Goal: Task Accomplishment & Management: Use online tool/utility

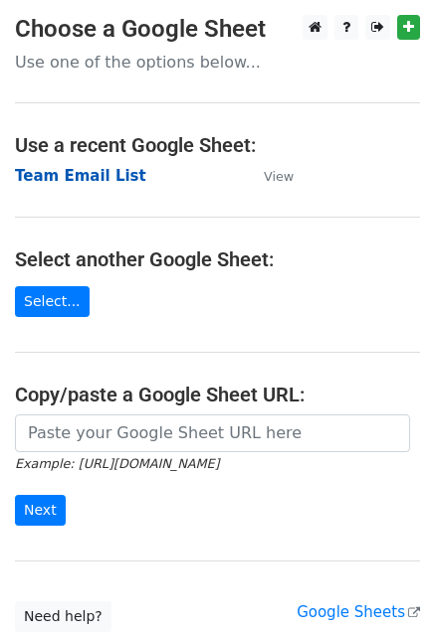
click at [111, 182] on strong "Team Email List" at bounding box center [80, 176] width 131 height 18
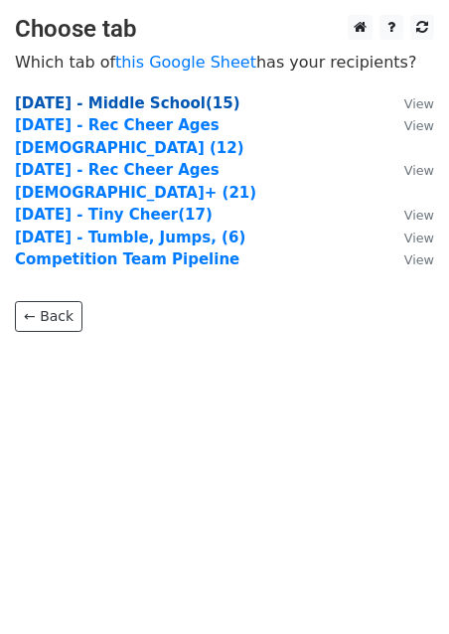
click at [171, 106] on strong "[DATE] - Middle School(15)" at bounding box center [128, 103] width 226 height 18
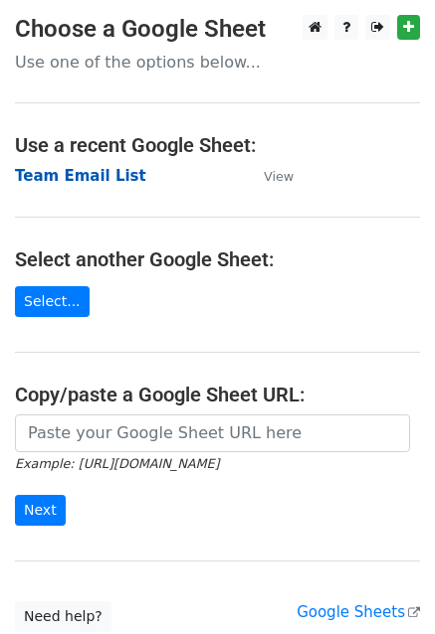
click at [95, 182] on strong "Team Email List" at bounding box center [80, 176] width 131 height 18
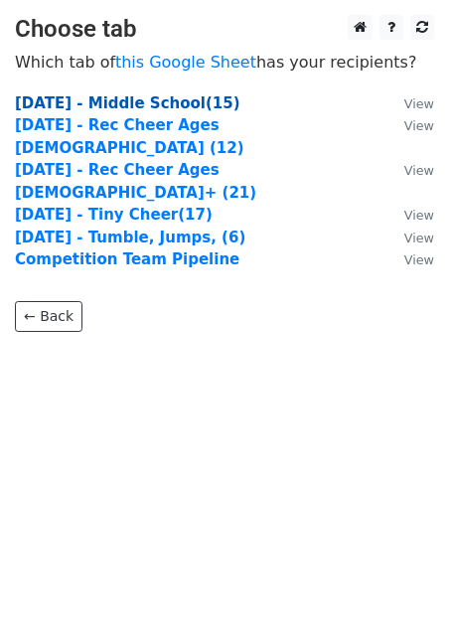
click at [74, 100] on strong "Monday - Middle School(15)" at bounding box center [128, 103] width 226 height 18
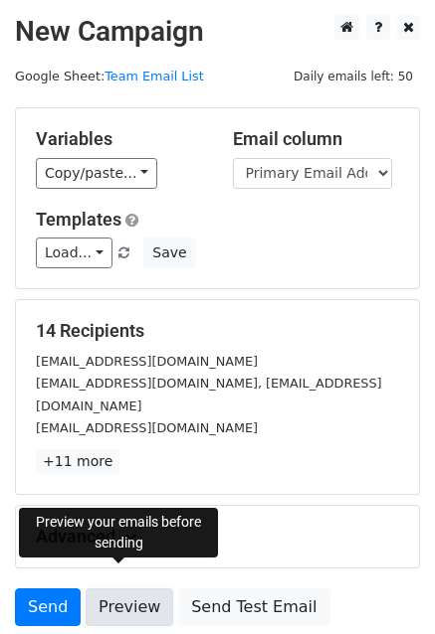
click at [109, 589] on link "Preview" at bounding box center [130, 608] width 88 height 38
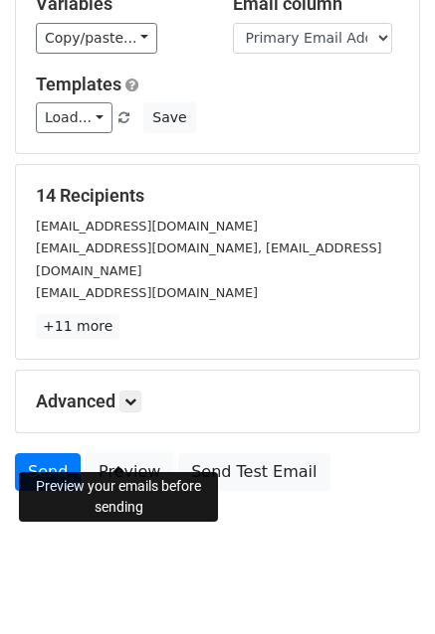
scroll to position [135, 0]
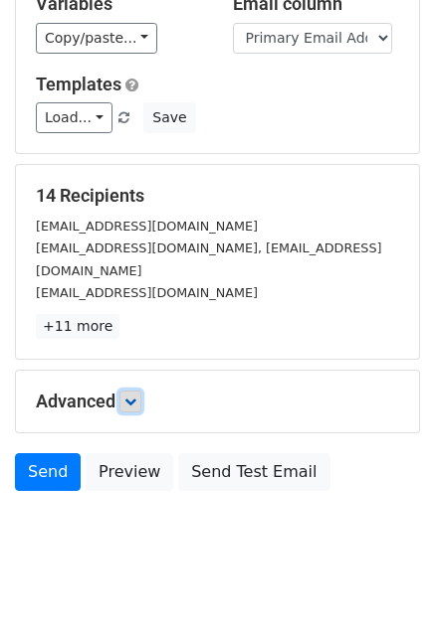
click at [136, 396] on icon at bounding box center [130, 402] width 12 height 12
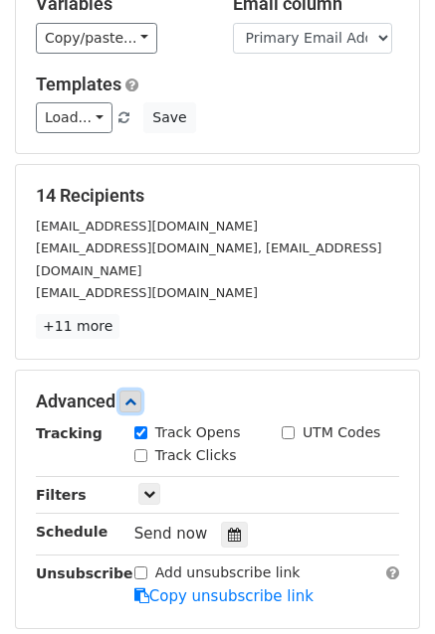
scroll to position [330, 0]
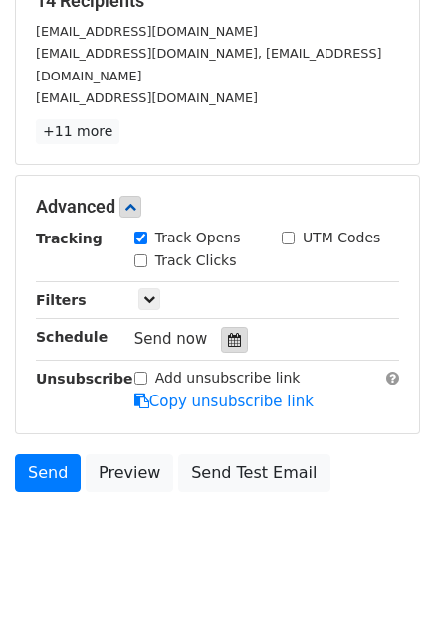
click at [228, 333] on icon at bounding box center [234, 340] width 13 height 14
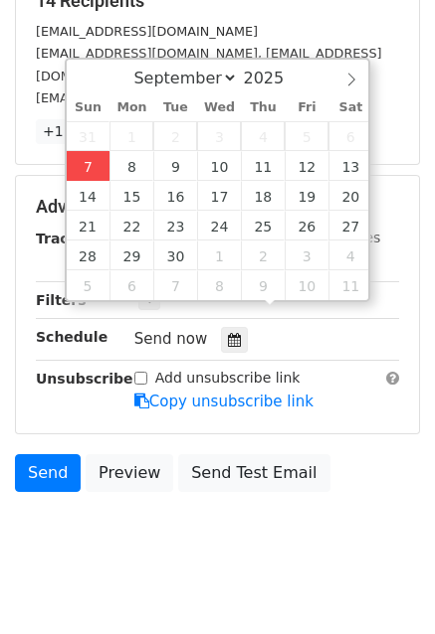
type input "2025-09-07 12:00"
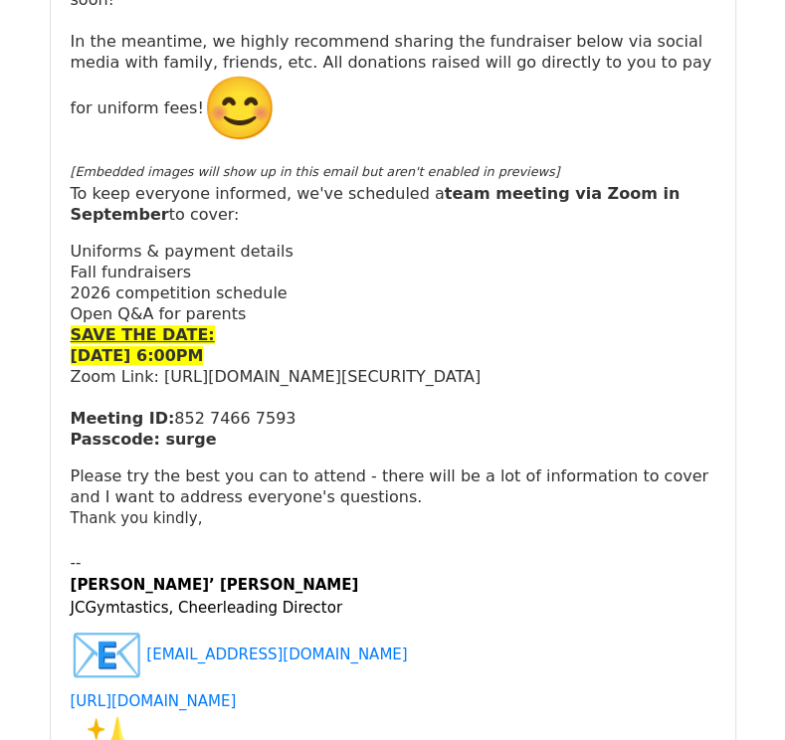
scroll to position [3909, 0]
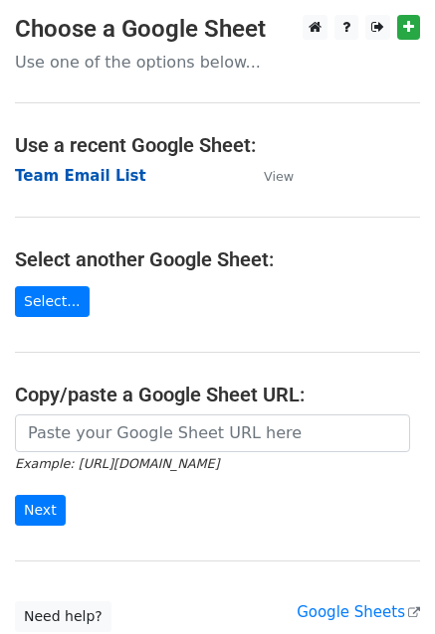
click at [51, 180] on strong "Team Email List" at bounding box center [80, 176] width 131 height 18
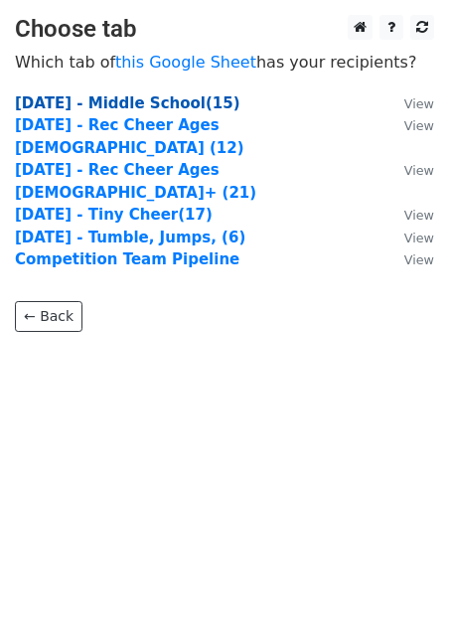
click at [99, 104] on strong "[DATE] - Middle School(15)" at bounding box center [128, 103] width 226 height 18
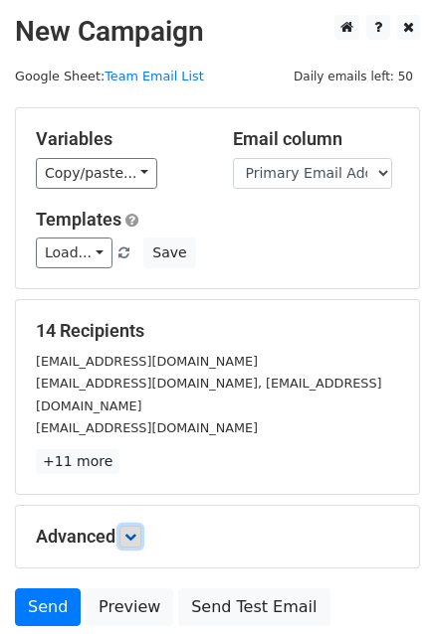
click at [136, 531] on icon at bounding box center [130, 537] width 12 height 12
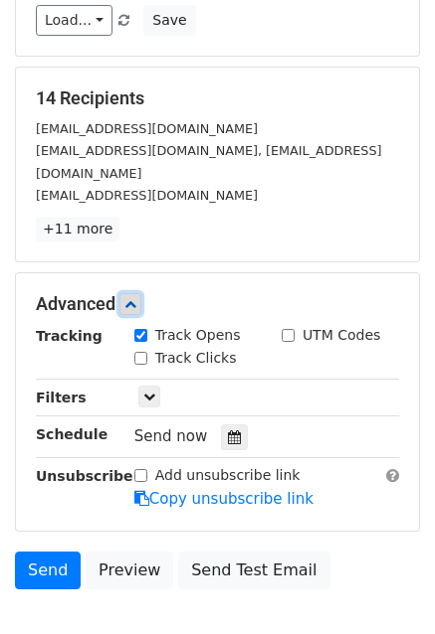
scroll to position [231, 0]
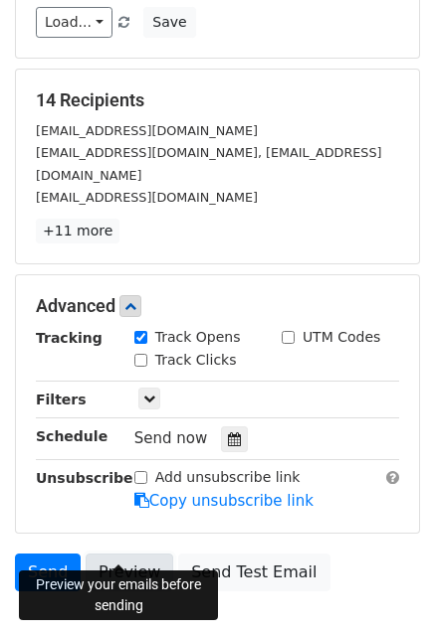
click at [142, 554] on link "Preview" at bounding box center [130, 573] width 88 height 38
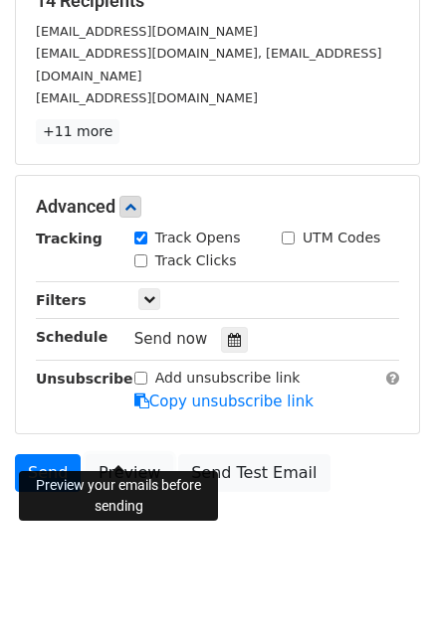
scroll to position [329, 0]
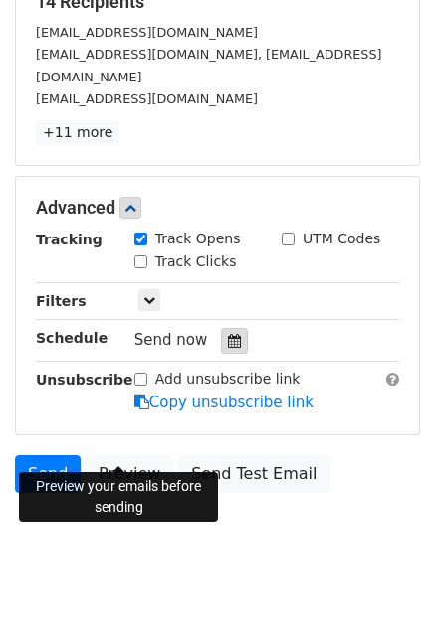
click at [224, 328] on div at bounding box center [234, 341] width 27 height 26
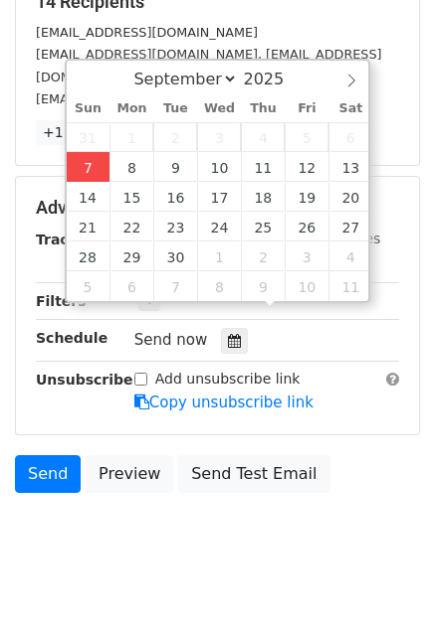
type input "2025-09-07 12:00"
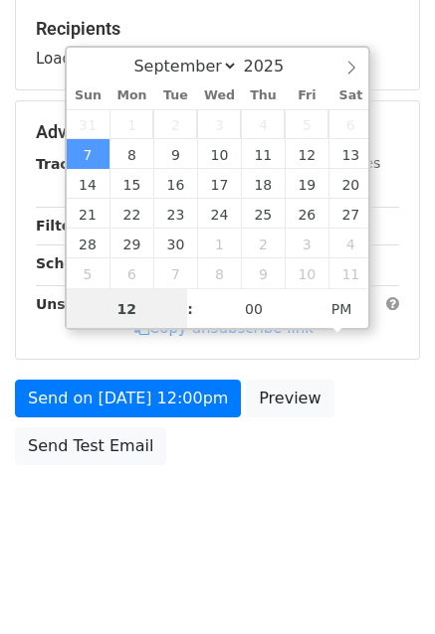
scroll to position [297, 0]
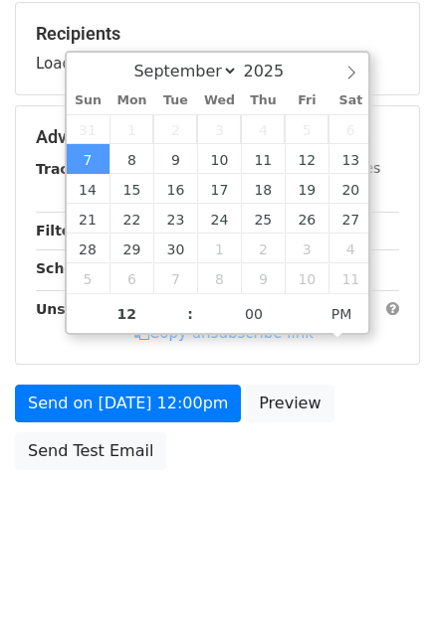
click at [233, 516] on body "New Campaign Daily emails left: 50 Google Sheet: Team Email List Variables Copy…" at bounding box center [217, 139] width 435 height 842
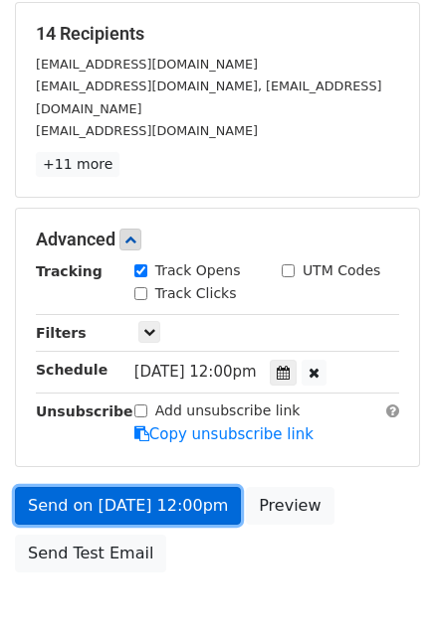
click at [153, 487] on link "Send on Sep 7 at 12:00pm" at bounding box center [128, 506] width 226 height 38
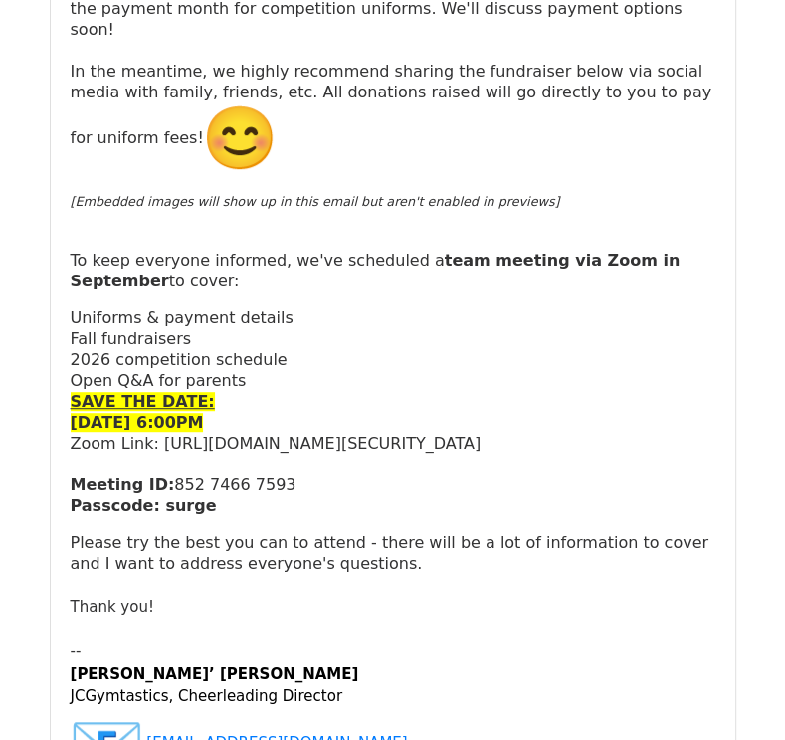
scroll to position [397, 0]
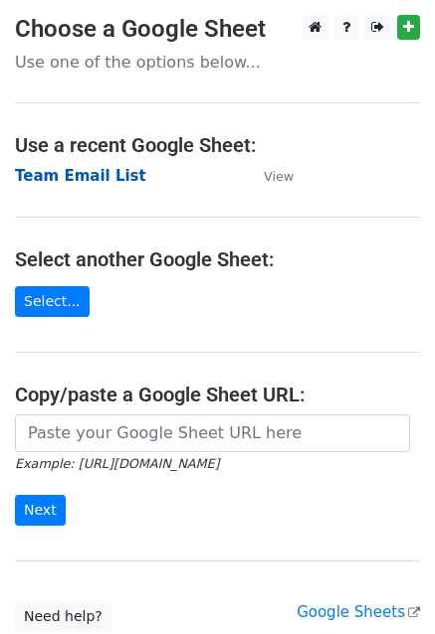
click at [72, 171] on strong "Team Email List" at bounding box center [80, 176] width 131 height 18
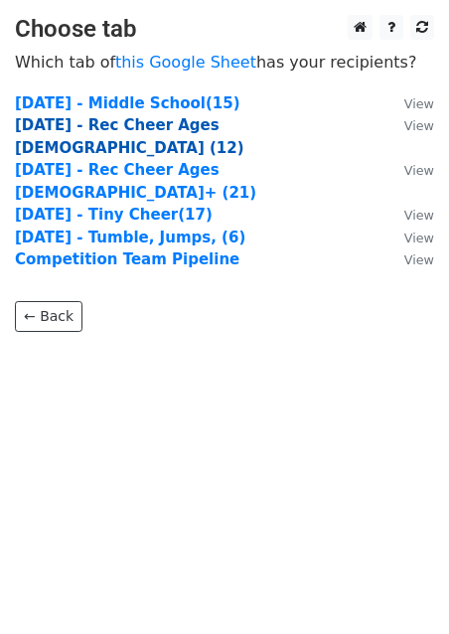
click at [63, 125] on strong "[DATE] - Rec Cheer Ages [DEMOGRAPHIC_DATA] (12)" at bounding box center [130, 136] width 230 height 41
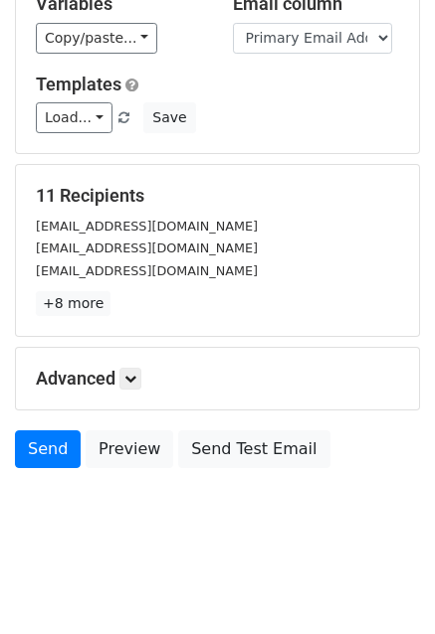
scroll to position [135, 0]
click at [137, 369] on link at bounding box center [130, 379] width 22 height 22
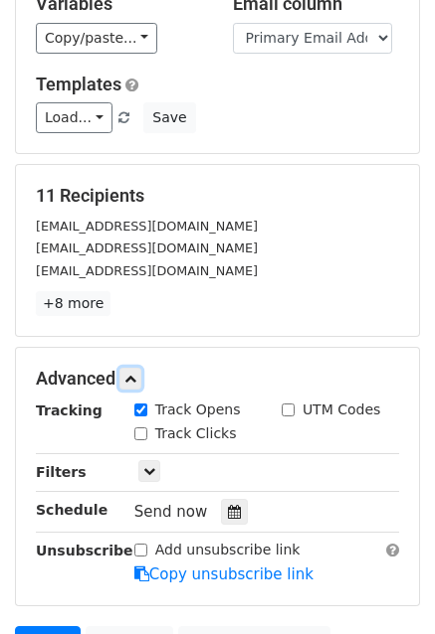
scroll to position [329, 0]
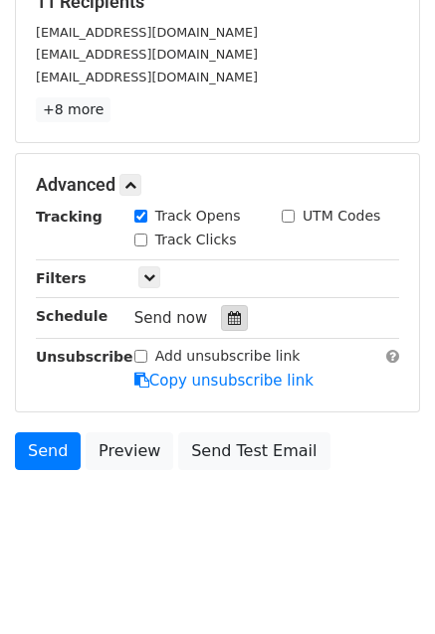
click at [228, 311] on icon at bounding box center [234, 318] width 13 height 14
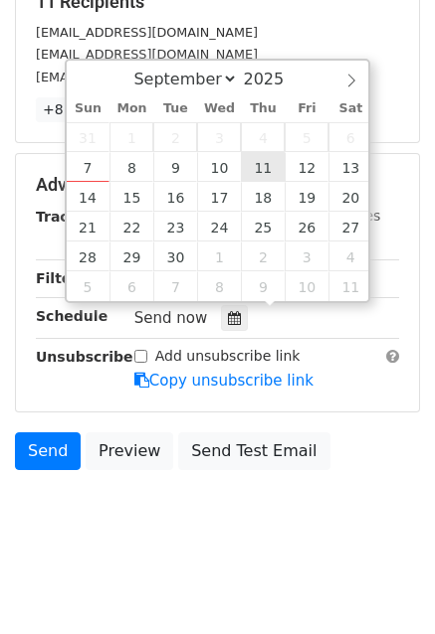
type input "2025-09-11 12:00"
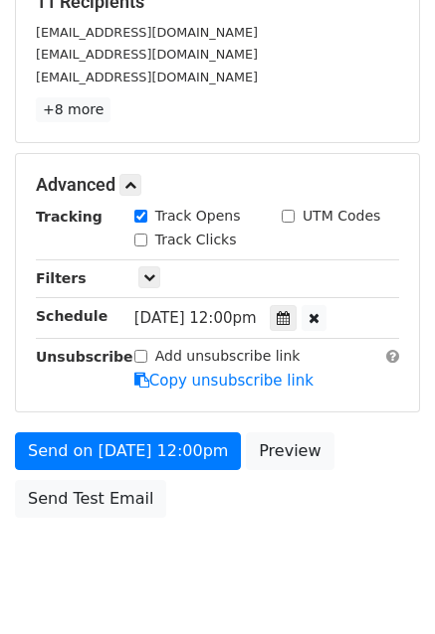
click at [250, 546] on body "New Campaign Daily emails left: 50 Google Sheet: Team Email List Variables Copy…" at bounding box center [217, 147] width 435 height 922
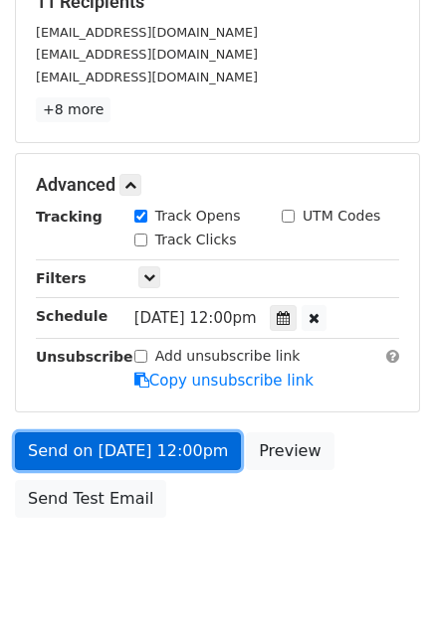
click at [145, 444] on link "Send on Sep 11 at 12:00pm" at bounding box center [128, 452] width 226 height 38
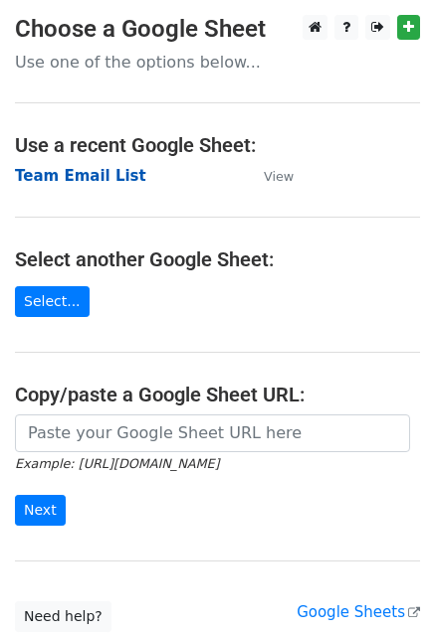
click at [61, 176] on strong "Team Email List" at bounding box center [80, 176] width 131 height 18
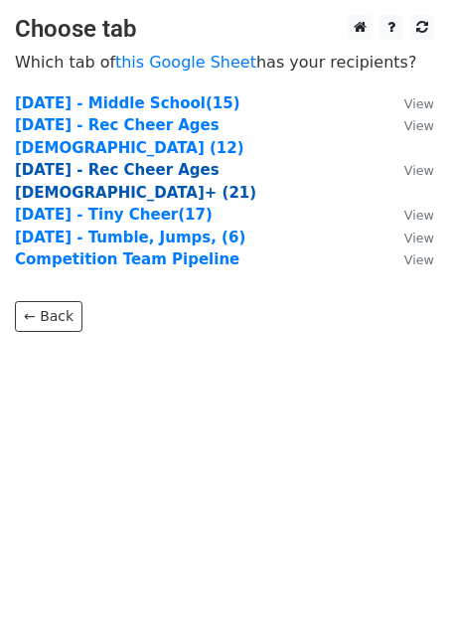
click at [169, 161] on strong "[DATE] - Rec Cheer Ages [DEMOGRAPHIC_DATA]+ (21)" at bounding box center [136, 181] width 242 height 41
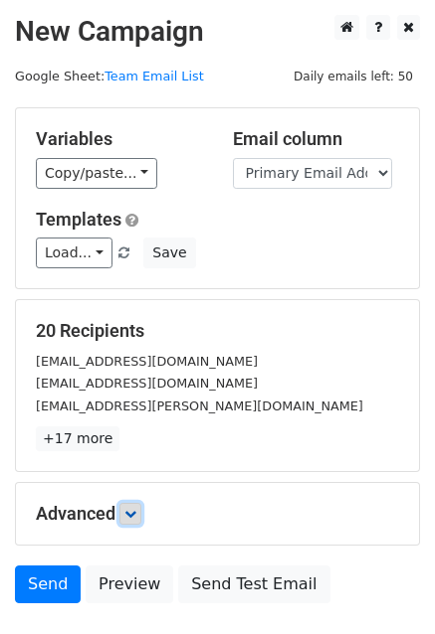
click at [136, 512] on icon at bounding box center [130, 514] width 12 height 12
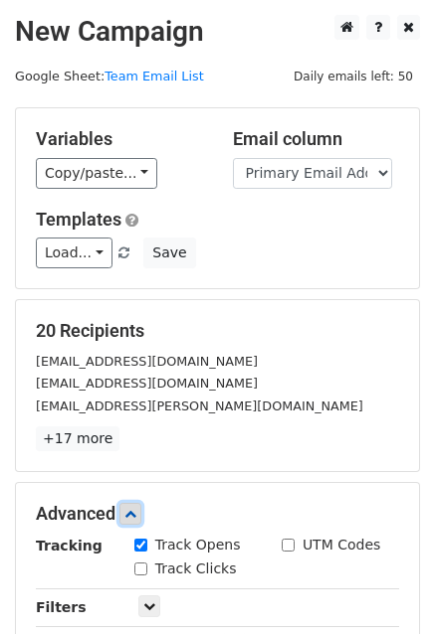
scroll to position [235, 0]
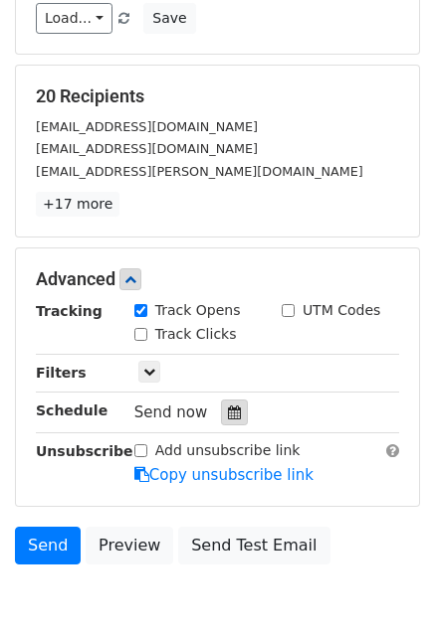
click at [228, 411] on icon at bounding box center [234, 413] width 13 height 14
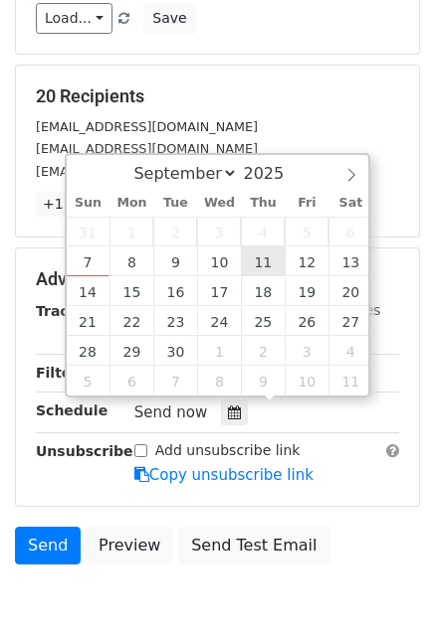
type input "2025-09-11 12:00"
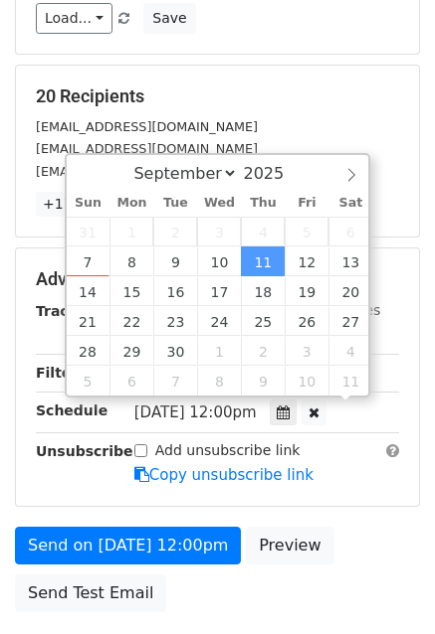
scroll to position [0, 0]
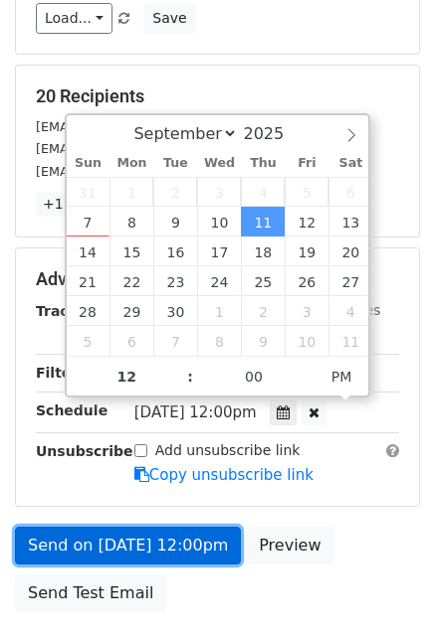
click at [117, 527] on link "Send on Sep 11 at 12:00pm" at bounding box center [128, 546] width 226 height 38
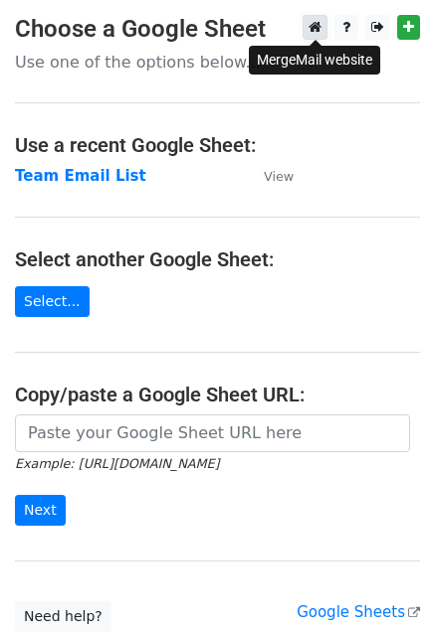
click at [312, 24] on icon at bounding box center [314, 27] width 13 height 14
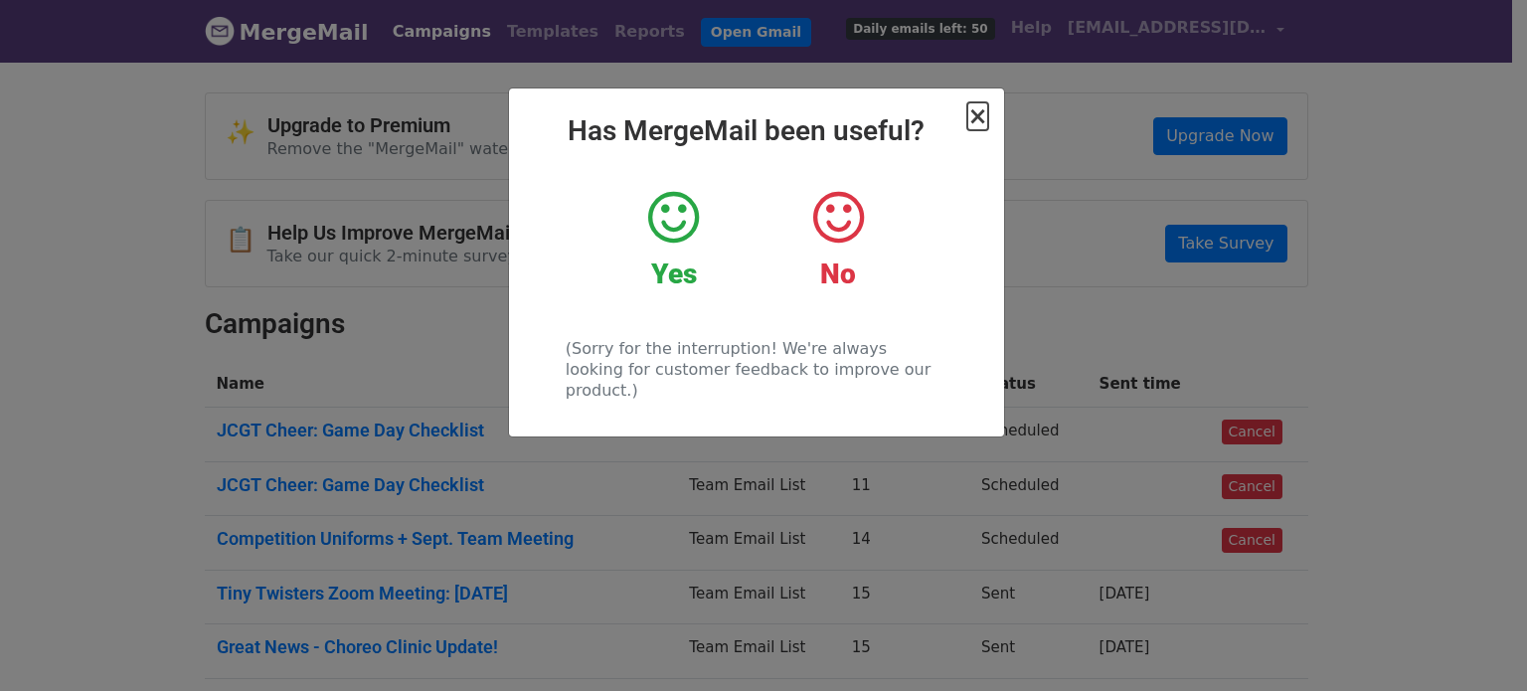
click at [975, 113] on span "×" at bounding box center [978, 116] width 20 height 28
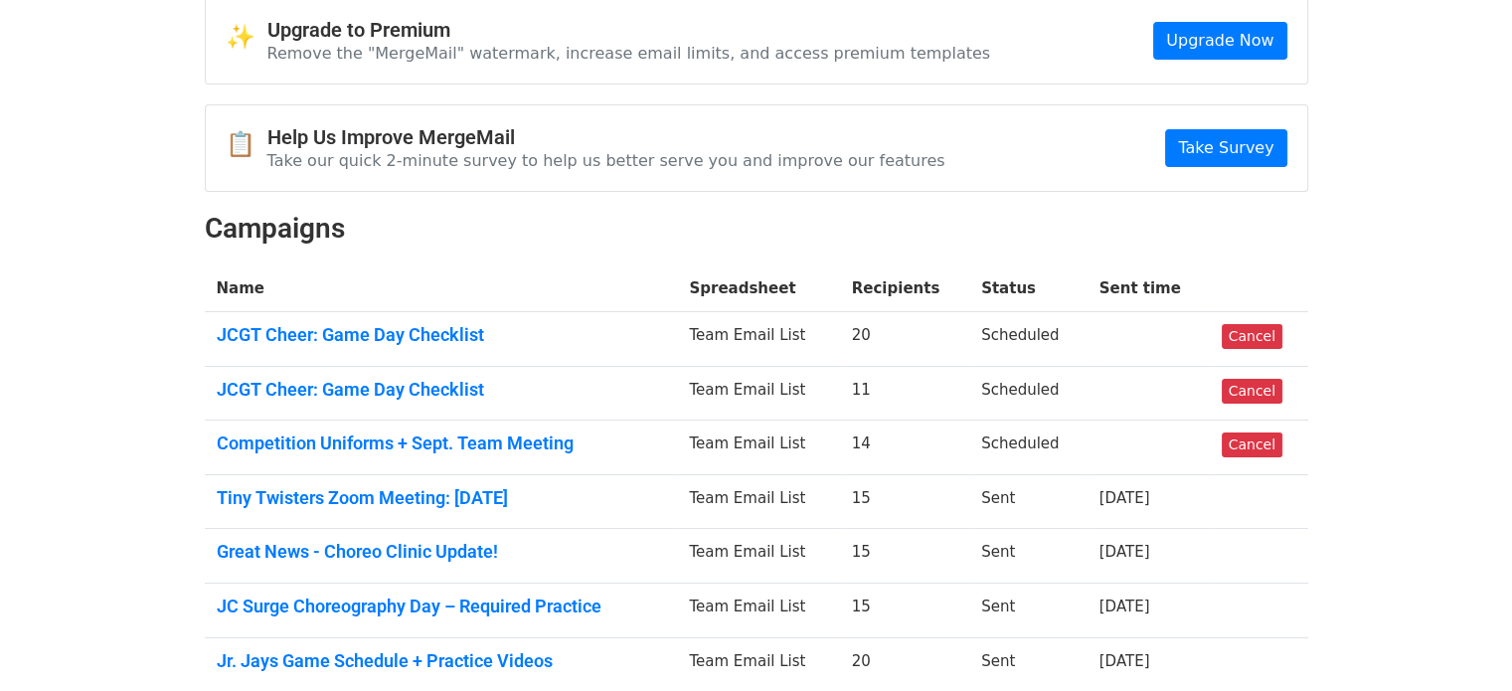
scroll to position [139, 0]
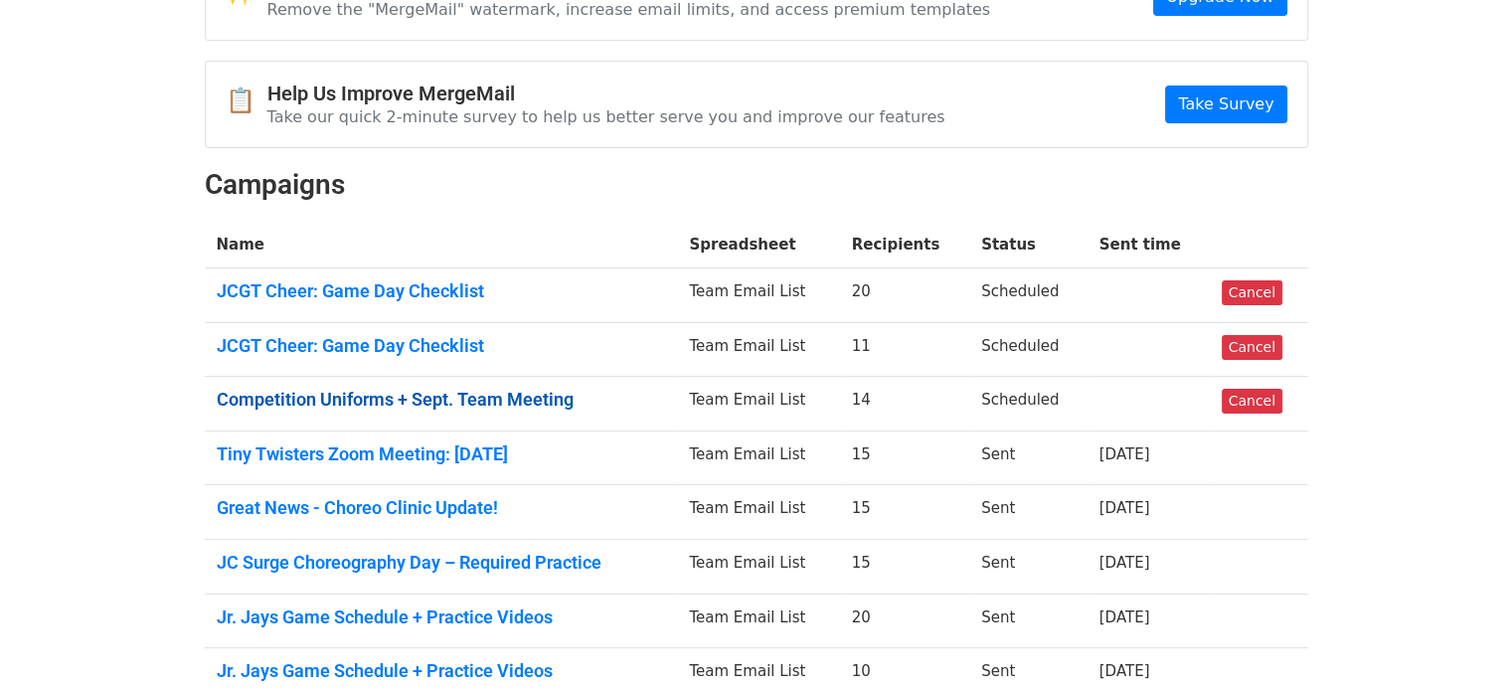
click at [561, 404] on link "Competition Uniforms + Sept. Team Meeting" at bounding box center [441, 400] width 449 height 22
click at [478, 337] on link "JCGT Cheer: Game Day Checklist" at bounding box center [441, 346] width 449 height 22
click at [460, 390] on link "Competition Uniforms + Sept. Team Meeting" at bounding box center [441, 400] width 449 height 22
click at [443, 292] on link "JCGT Cheer: Game Day Checklist" at bounding box center [441, 291] width 449 height 22
